Goal: Check status: Check status

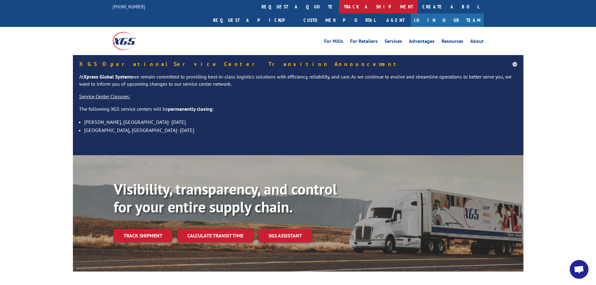
click at [339, 9] on link "track a shipment" at bounding box center [378, 6] width 78 height 13
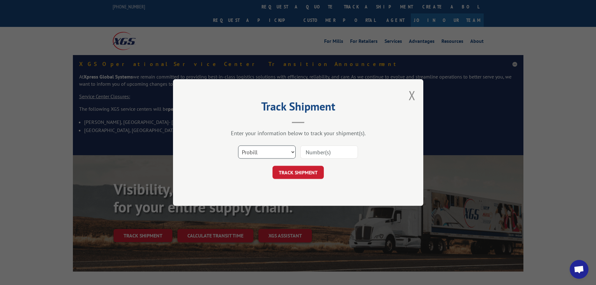
drag, startPoint x: 262, startPoint y: 153, endPoint x: 264, endPoint y: 158, distance: 5.1
click at [262, 153] on select "Select category... Probill BOL PO" at bounding box center [267, 151] width 58 height 13
select select "bol"
click at [238, 145] on select "Select category... Probill BOL PO" at bounding box center [267, 151] width 58 height 13
click at [324, 153] on input at bounding box center [329, 151] width 58 height 13
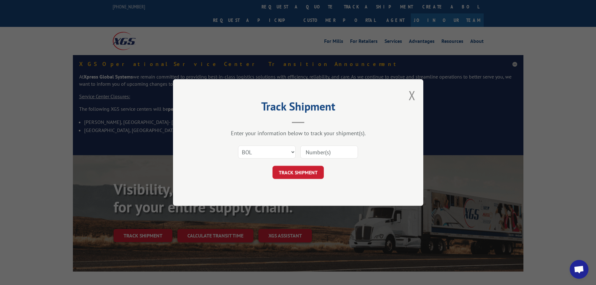
paste input "17591687"
type input "17591687"
click at [309, 173] on button "TRACK SHIPMENT" at bounding box center [297, 172] width 51 height 13
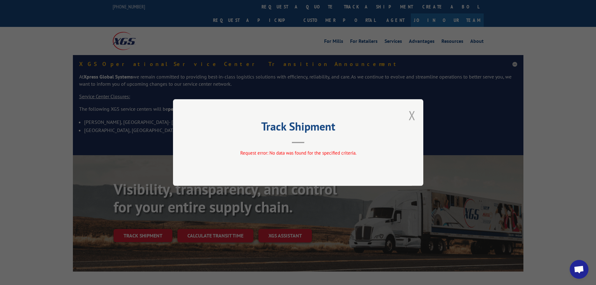
click at [408, 116] on button "Close modal" at bounding box center [411, 115] width 7 height 17
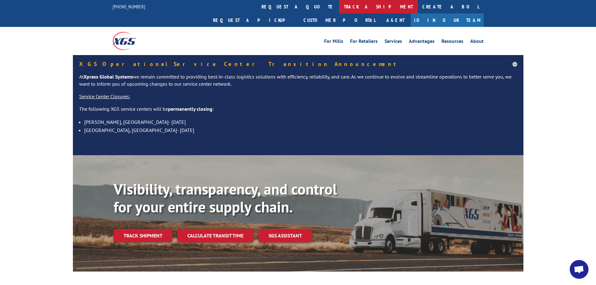
click at [339, 10] on link "track a shipment" at bounding box center [378, 6] width 78 height 13
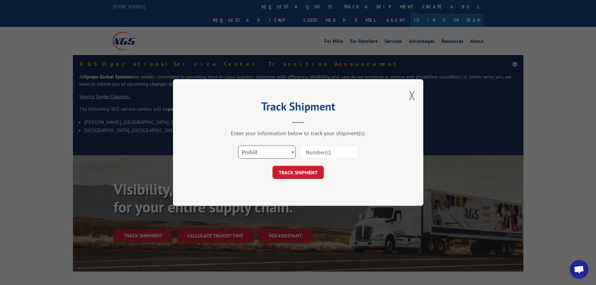
click at [283, 150] on select "Select category... Probill BOL PO" at bounding box center [267, 151] width 58 height 13
click at [320, 151] on input at bounding box center [329, 151] width 58 height 13
paste input "17591687"
type input "17591687"
click at [296, 178] on button "TRACK SHIPMENT" at bounding box center [297, 172] width 51 height 13
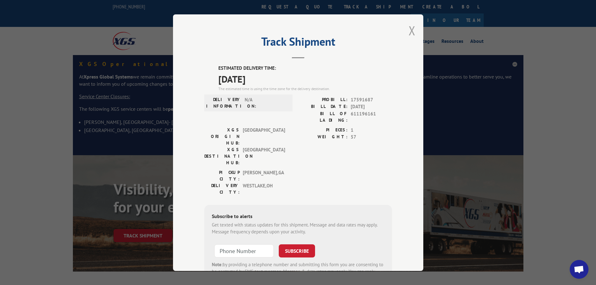
click at [409, 29] on button "Close modal" at bounding box center [411, 30] width 7 height 17
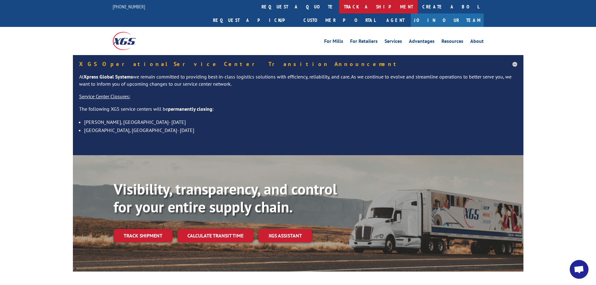
click at [339, 6] on link "track a shipment" at bounding box center [378, 6] width 78 height 13
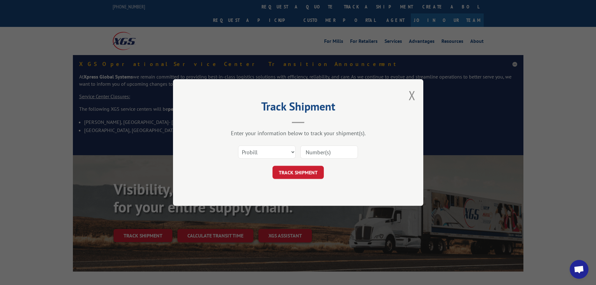
click at [319, 151] on input at bounding box center [329, 151] width 58 height 13
paste input "50864354"
type input "50864354"
click at [304, 169] on button "TRACK SHIPMENT" at bounding box center [297, 172] width 51 height 13
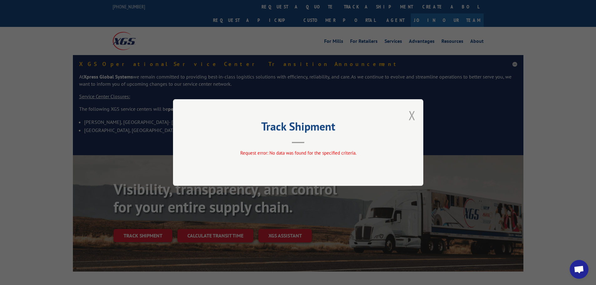
click at [412, 116] on button "Close modal" at bounding box center [411, 115] width 7 height 17
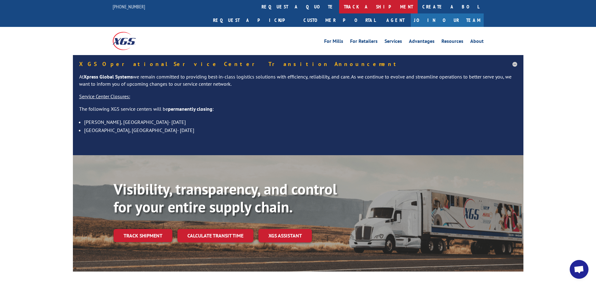
click at [339, 1] on link "track a shipment" at bounding box center [378, 6] width 78 height 13
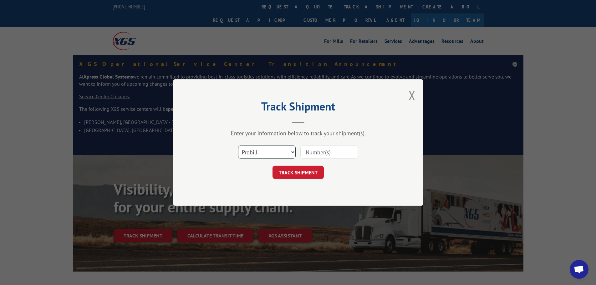
click at [278, 157] on select "Select category... Probill BOL PO" at bounding box center [267, 151] width 58 height 13
select select "bol"
click at [238, 145] on select "Select category... Probill BOL PO" at bounding box center [267, 151] width 58 height 13
click at [326, 151] on input at bounding box center [329, 151] width 58 height 13
paste input "50864354"
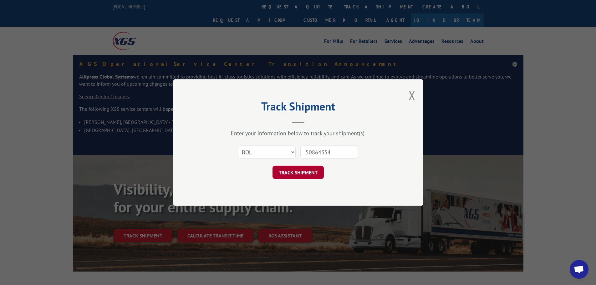
type input "50864354"
click at [307, 171] on button "TRACK SHIPMENT" at bounding box center [297, 172] width 51 height 13
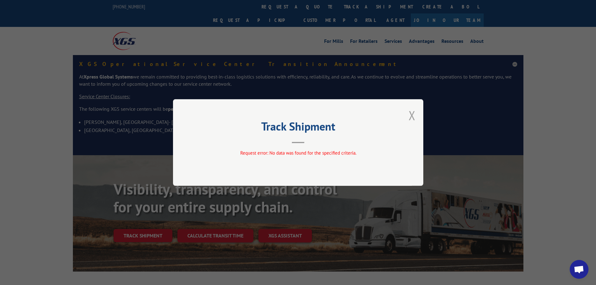
click at [410, 115] on button "Close modal" at bounding box center [411, 115] width 7 height 17
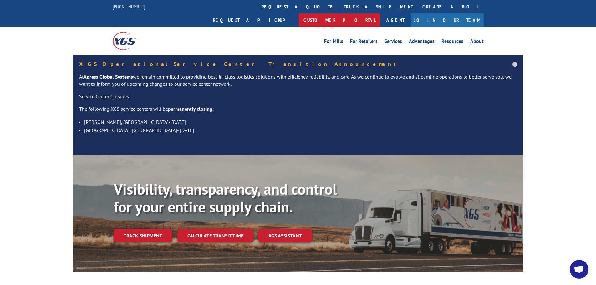
click at [380, 13] on link "Customer Portal" at bounding box center [339, 19] width 81 height 13
